Goal: Information Seeking & Learning: Learn about a topic

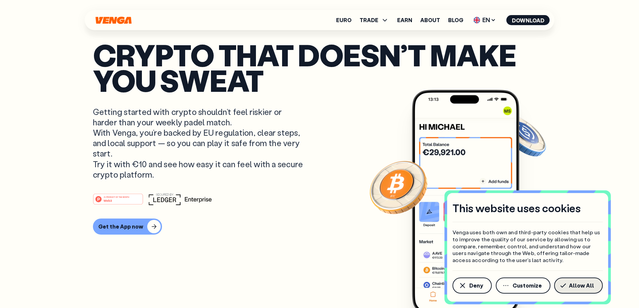
click at [572, 287] on span "Allow All" at bounding box center [581, 285] width 25 height 5
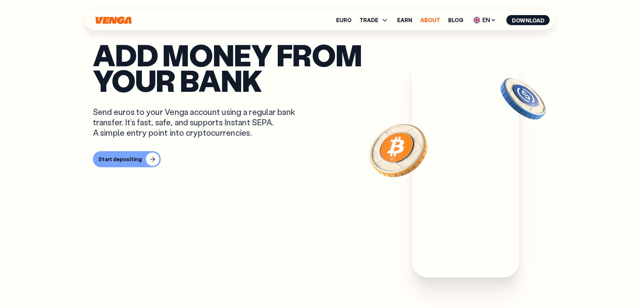
scroll to position [201, 0]
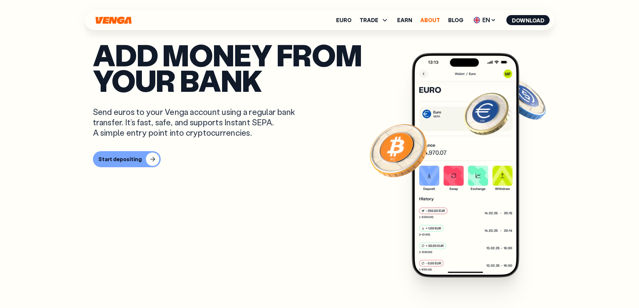
click at [432, 17] on link "About" at bounding box center [431, 19] width 20 height 5
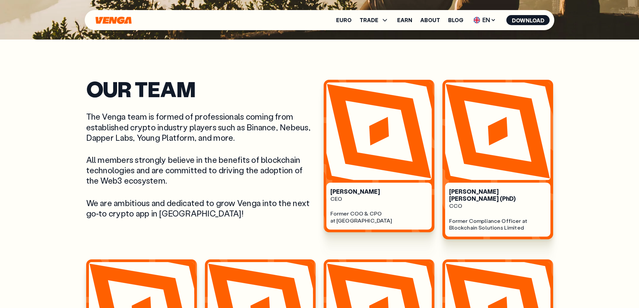
scroll to position [269, 0]
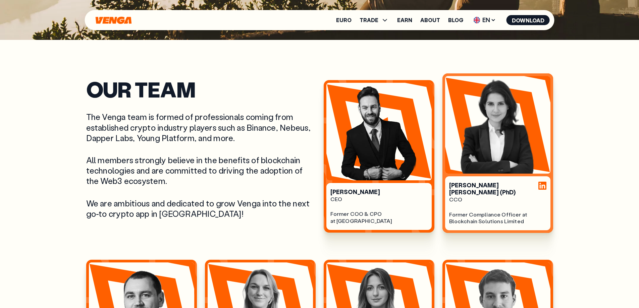
click at [490, 197] on div "[PERSON_NAME] [PERSON_NAME] (PhD) CCO Former Compliance Officer at Blockchain S…" at bounding box center [497, 204] width 97 height 44
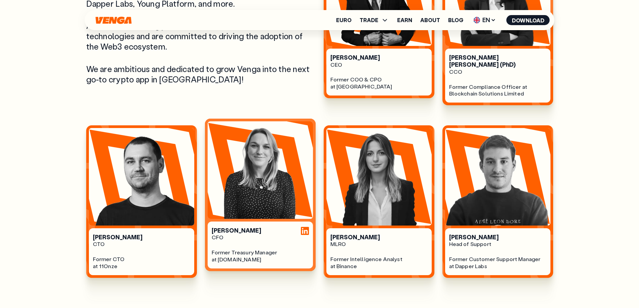
scroll to position [403, 0]
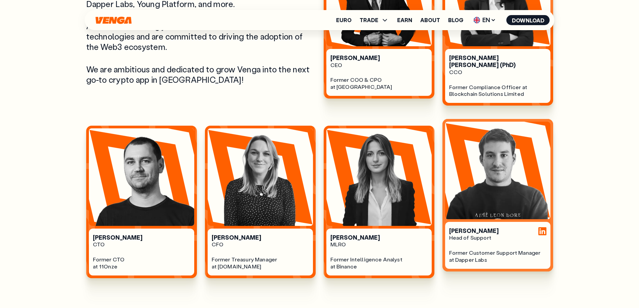
click at [514, 196] on img at bounding box center [497, 171] width 105 height 98
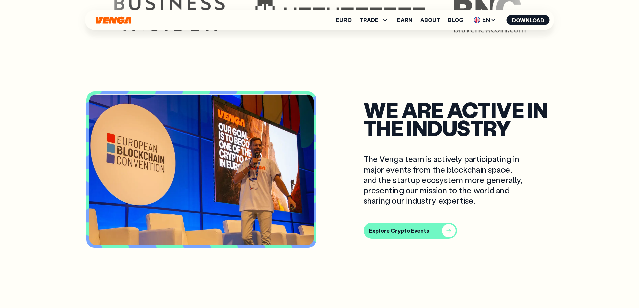
scroll to position [1947, 0]
click at [391, 228] on div "Explore Crypto Events" at bounding box center [399, 231] width 60 height 7
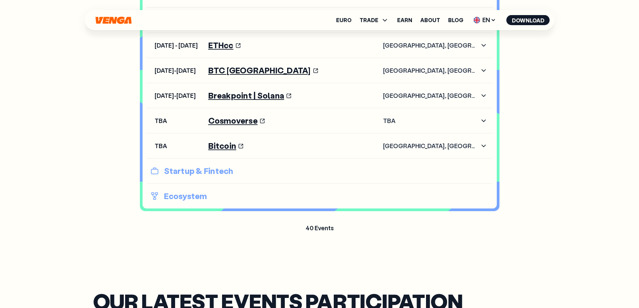
scroll to position [537, 0]
click at [484, 93] on icon "button" at bounding box center [484, 95] width 8 height 8
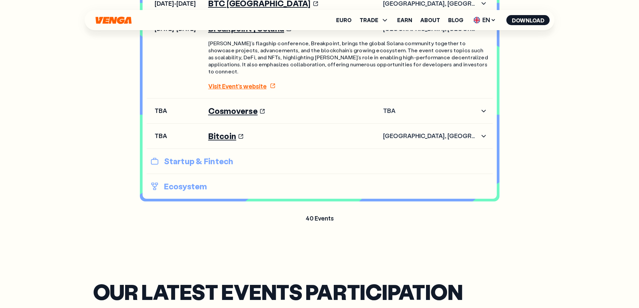
scroll to position [604, 0]
